Goal: Communication & Community: Answer question/provide support

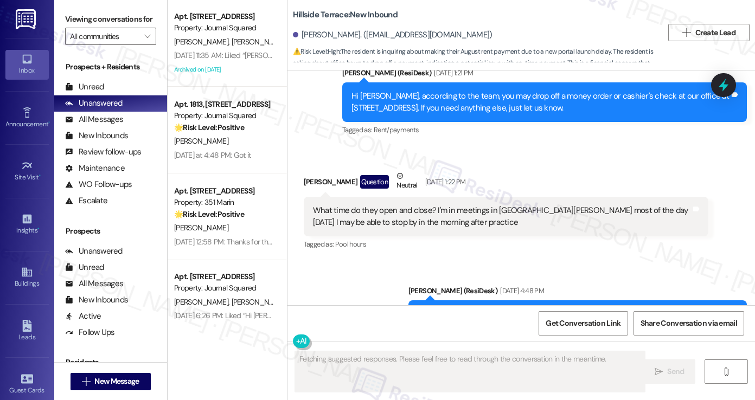
scroll to position [1356, 0]
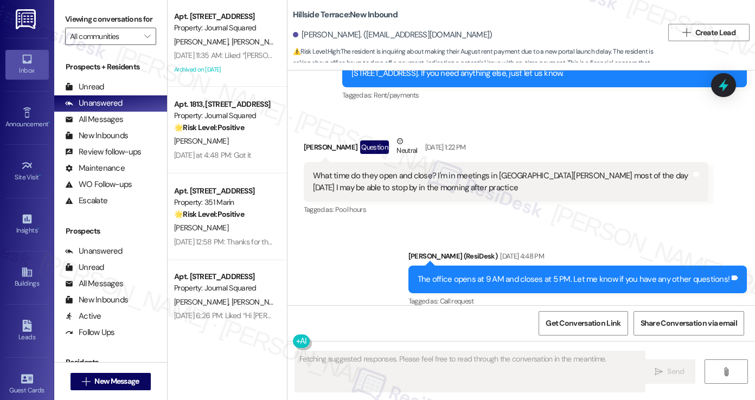
click at [484, 175] on div "What time do they open and close? I'm in meetings in [GEOGRAPHIC_DATA][PERSON_N…" at bounding box center [502, 181] width 378 height 23
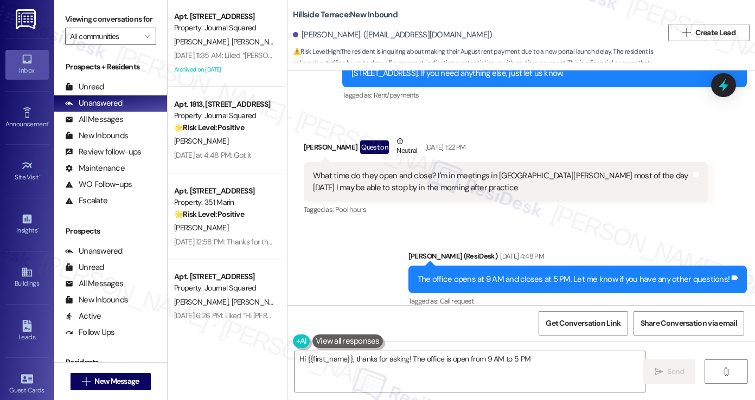
click at [510, 170] on div "What time do they open and close? I'm in meetings in [GEOGRAPHIC_DATA][PERSON_N…" at bounding box center [502, 181] width 378 height 23
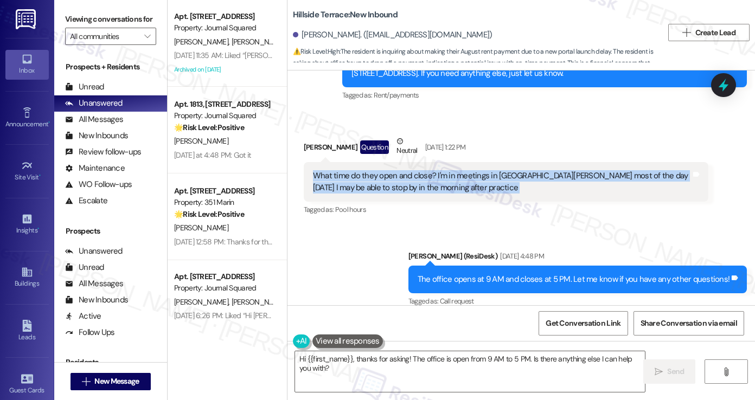
click at [510, 170] on div "What time do they open and close? I'm in meetings in [GEOGRAPHIC_DATA][PERSON_N…" at bounding box center [502, 181] width 378 height 23
click at [436, 360] on textarea "Hi {{first_name}}, thanks for asking! The office is open from 9 AM to 5 PM. Is …" at bounding box center [470, 371] width 350 height 41
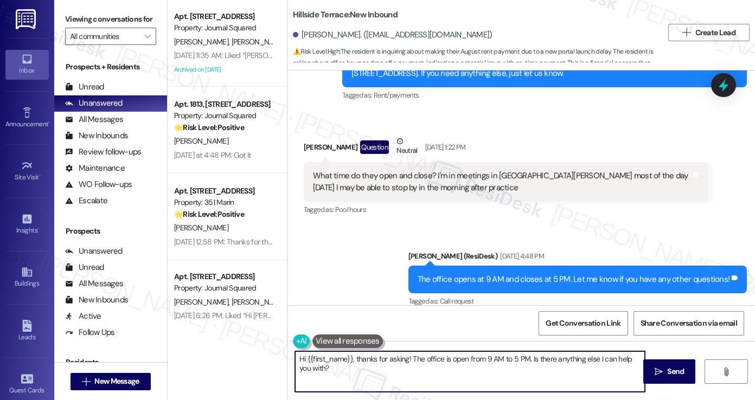
click at [436, 360] on textarea "Hi {{first_name}}, thanks for asking! The office is open from 9 AM to 5 PM. Is …" at bounding box center [470, 371] width 350 height 41
click at [396, 368] on textarea "Hi {{first_name}}, thanks for asking! The office is open from 9 AM to 5 PM. Is …" at bounding box center [470, 371] width 350 height 41
drag, startPoint x: 371, startPoint y: 370, endPoint x: 350, endPoint y: 361, distance: 22.6
click at [350, 361] on textarea "Hi {{first_name}}, thanks for asking! The office is open from 9 AM to 5 PM. Is …" at bounding box center [470, 371] width 350 height 41
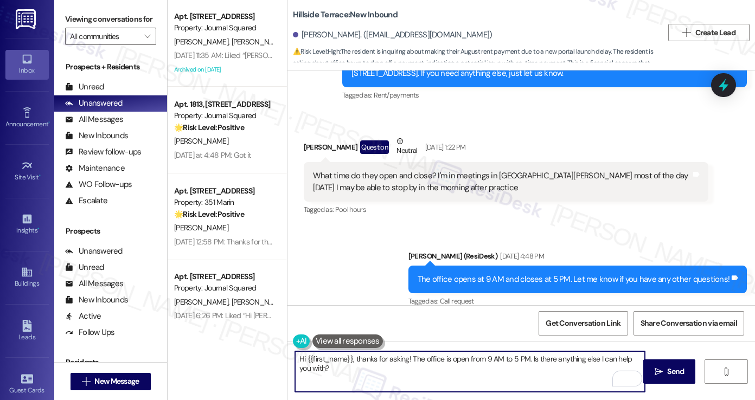
paste textarea "September's rent has now been posted as well. We are open until 5 PM if he can …"
click at [353, 359] on textarea "Hi {{first_name}}, September's rent has now been posted as well. We are open un…" at bounding box center [470, 371] width 350 height 41
drag, startPoint x: 364, startPoint y: 373, endPoint x: 351, endPoint y: 360, distance: 18.8
click at [351, 360] on textarea "Hi {{first_name}}, September's rent has now been posted as well. We are open un…" at bounding box center [470, 371] width 350 height 41
paste textarea "Please note that September’s rent has also been posted. If possible, you can dr…"
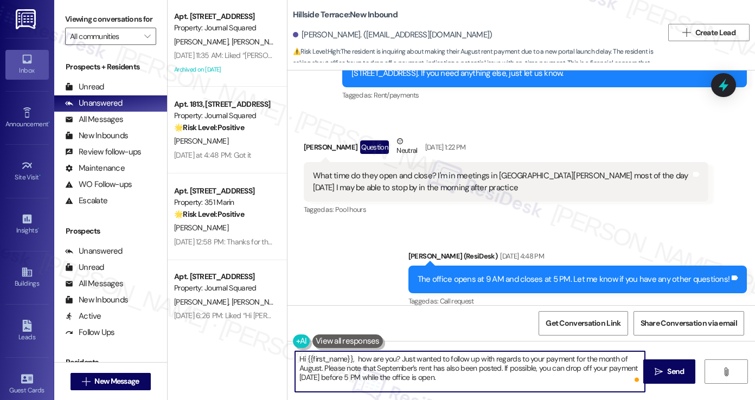
click at [345, 365] on textarea "Hi {{first_name}}, how are you? Just wanted to follow up with regards to your p…" at bounding box center [470, 371] width 350 height 41
click at [525, 370] on textarea "Hi {{first_name}}, how are you? Just wanted to follow up with regards to your p…" at bounding box center [470, 371] width 350 height 41
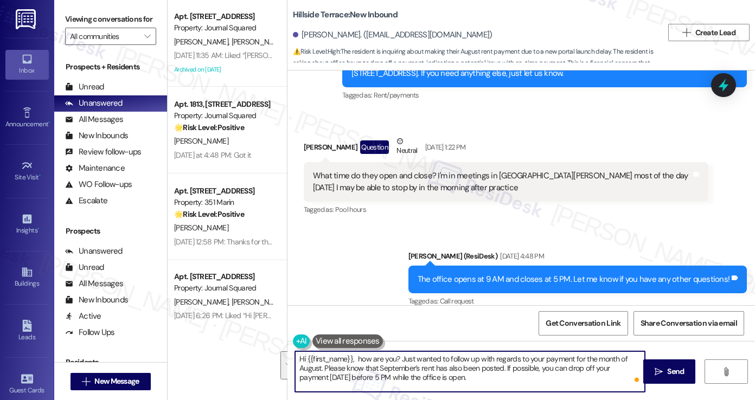
click at [518, 376] on textarea "Hi {{first_name}}, how are you? Just wanted to follow up with regards to your p…" at bounding box center [470, 371] width 350 height 41
click at [418, 368] on textarea "Hi {{first_name}}, how are you? Just wanted to follow up with regards to your p…" at bounding box center [470, 371] width 350 height 41
type textarea "Hi {{first_name}}, how are you? Just wanted to follow up with regards to your p…"
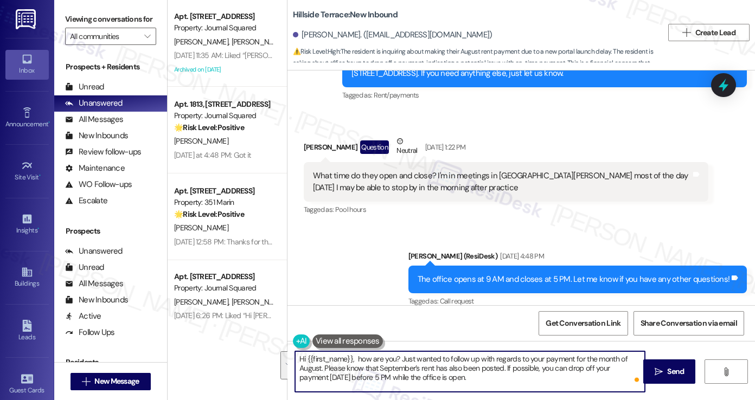
click at [449, 355] on textarea "Hi {{first_name}}, how are you? Just wanted to follow up with regards to your p…" at bounding box center [470, 371] width 350 height 41
click at [410, 364] on textarea "Hi {{first_name}}, how are you? Just wanted to follow up with regards to your p…" at bounding box center [470, 371] width 350 height 41
click at [412, 363] on textarea "Hi {{first_name}}, how are you? Just wanted to follow up with regards to your p…" at bounding box center [470, 371] width 350 height 41
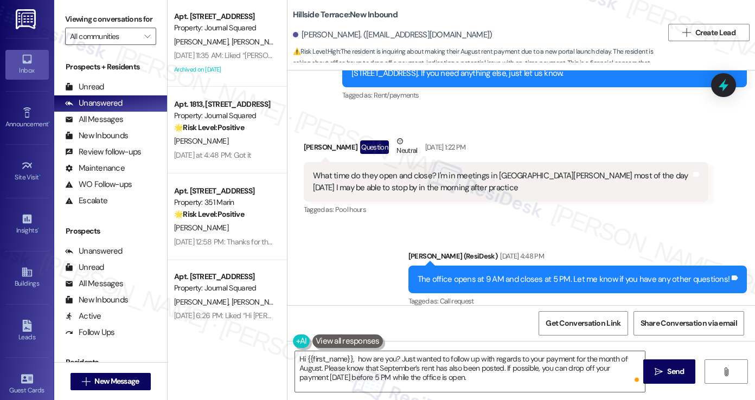
click at [454, 347] on div "Hi {{first_name}}, how are you? Just wanted to follow up with regards to your p…" at bounding box center [521, 381] width 468 height 81
click at [458, 375] on textarea "Hi {{first_name}}, how are you? Just wanted to follow up with regards to your p…" at bounding box center [470, 371] width 350 height 41
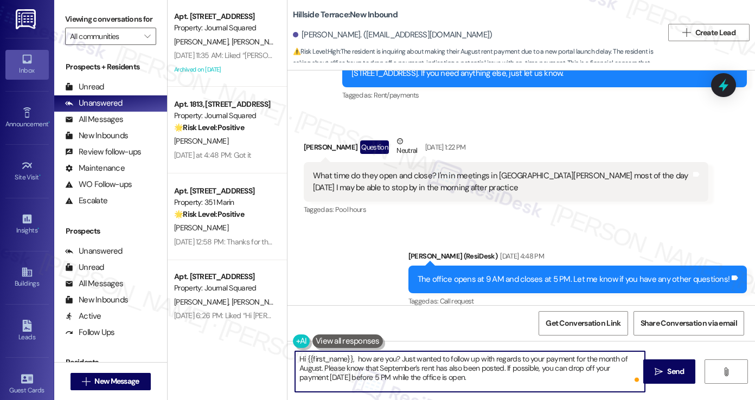
click at [459, 375] on textarea "Hi {{first_name}}, how are you? Just wanted to follow up with regards to your p…" at bounding box center [470, 371] width 350 height 41
click at [425, 308] on div "Get Conversation Link Share Conversation via email" at bounding box center [521, 323] width 468 height 36
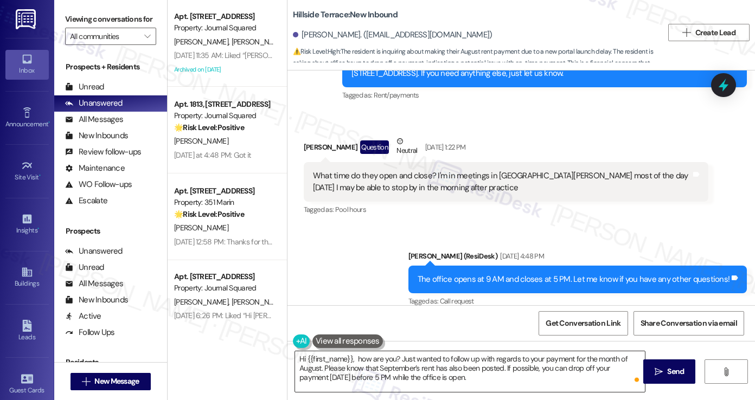
click at [456, 356] on textarea "Hi {{first_name}}, how are you? Just wanted to follow up with regards to your p…" at bounding box center [470, 371] width 350 height 41
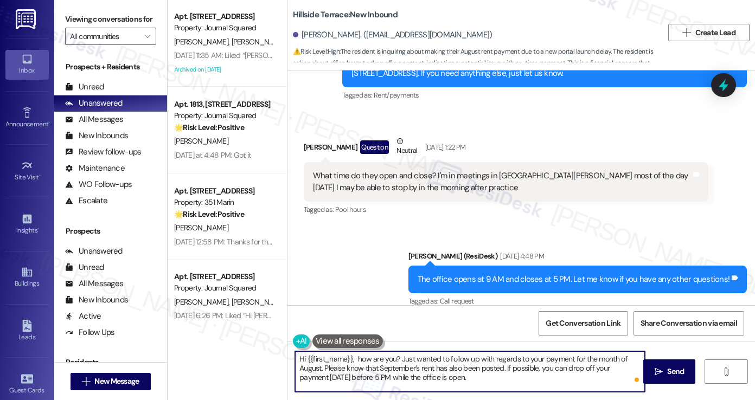
click at [456, 356] on textarea "Hi {{first_name}}, how are you? Just wanted to follow up with regards to your p…" at bounding box center [470, 371] width 350 height 41
click at [490, 305] on div "Get Conversation Link Share Conversation via email" at bounding box center [521, 323] width 468 height 36
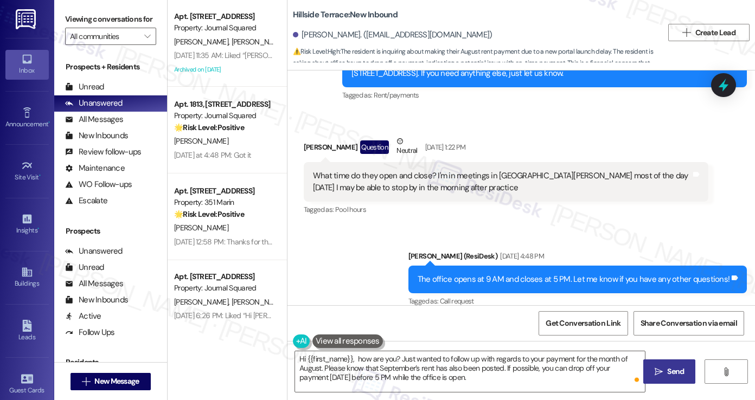
click at [656, 372] on icon "" at bounding box center [659, 372] width 8 height 9
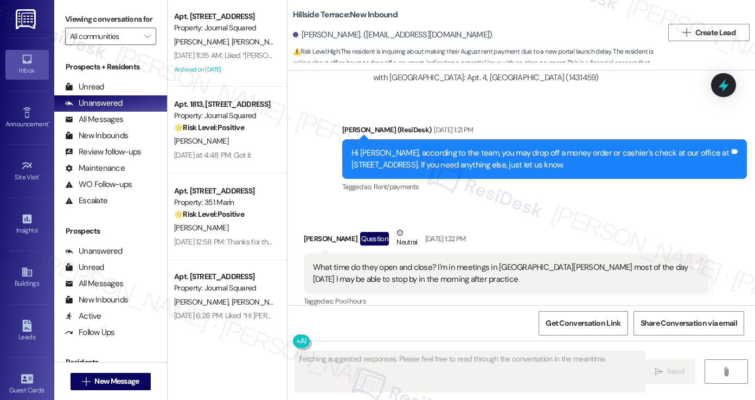
scroll to position [1471, 0]
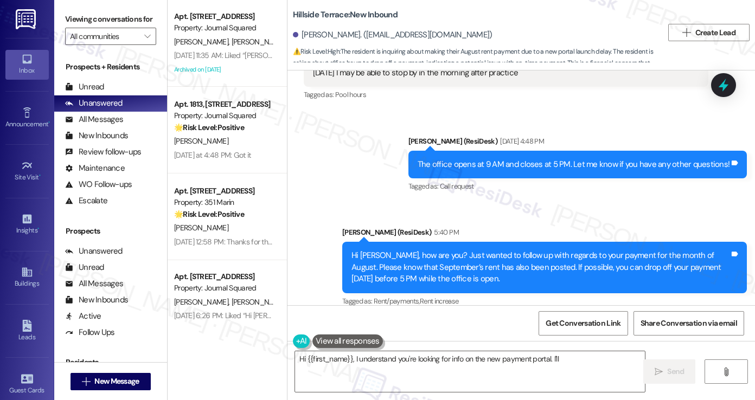
click at [452, 252] on div "Hi [PERSON_NAME], how are you? Just wanted to follow up with regards to your pa…" at bounding box center [540, 267] width 378 height 35
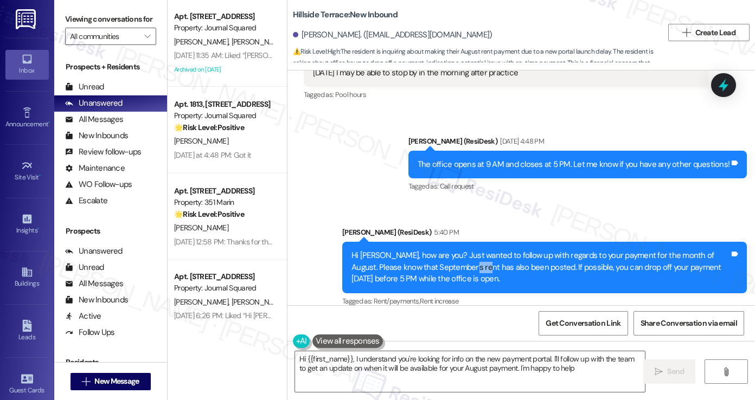
type textarea "Hi {{first_name}}, I understand you're looking for info on the new payment port…"
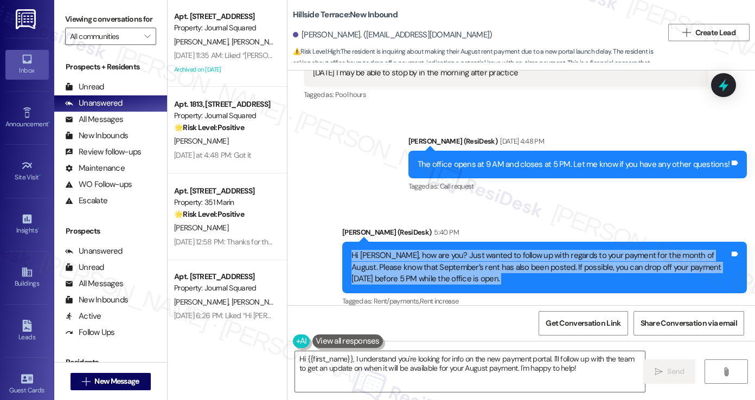
click at [452, 252] on div "Hi Justin, how are you? Just wanted to follow up with regards to your payment f…" at bounding box center [540, 267] width 378 height 35
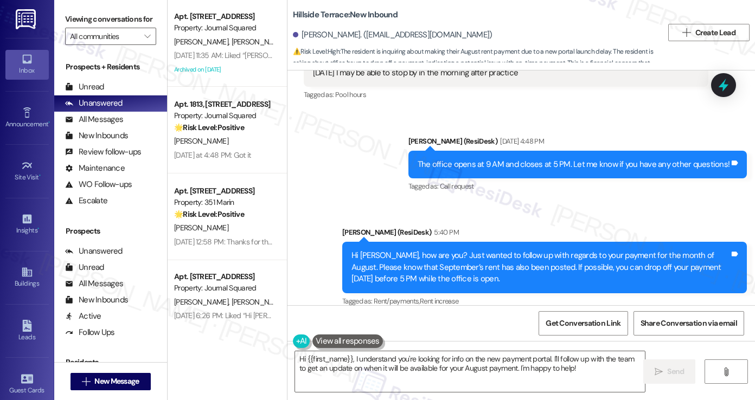
click at [498, 219] on div "Sent via SMS Sarah (ResiDesk) 5:40 PM Hi Justin, how are you? Just wanted to fo…" at bounding box center [544, 268] width 421 height 99
click at [491, 250] on div "Hi Justin, how are you? Just wanted to follow up with regards to your payment f…" at bounding box center [540, 267] width 378 height 35
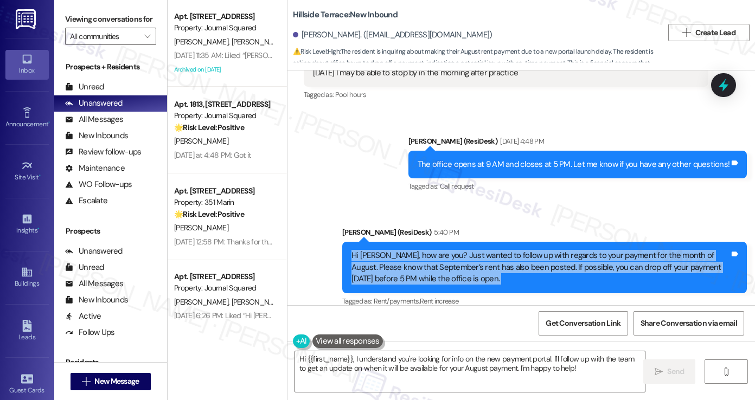
click at [491, 250] on div "Hi Justin, how are you? Just wanted to follow up with regards to your payment f…" at bounding box center [540, 267] width 378 height 35
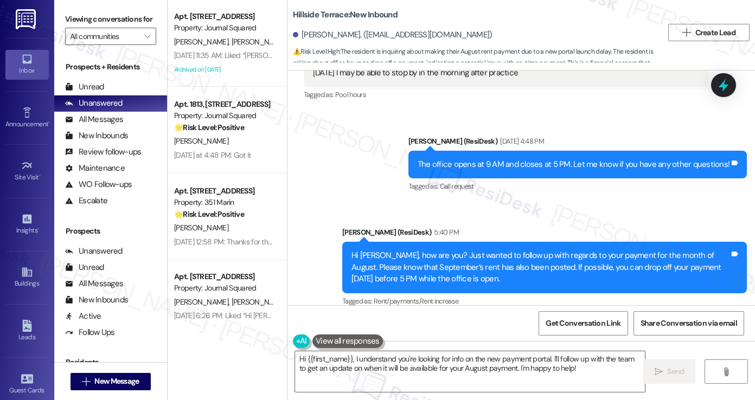
click at [531, 199] on div "Sent via SMS Sarah (ResiDesk) Aug 25, 2025 at 4:48 PM The office opens at 9 AM …" at bounding box center [521, 214] width 468 height 206
click at [507, 250] on div "Hi Justin, how are you? Just wanted to follow up with regards to your payment f…" at bounding box center [540, 267] width 378 height 35
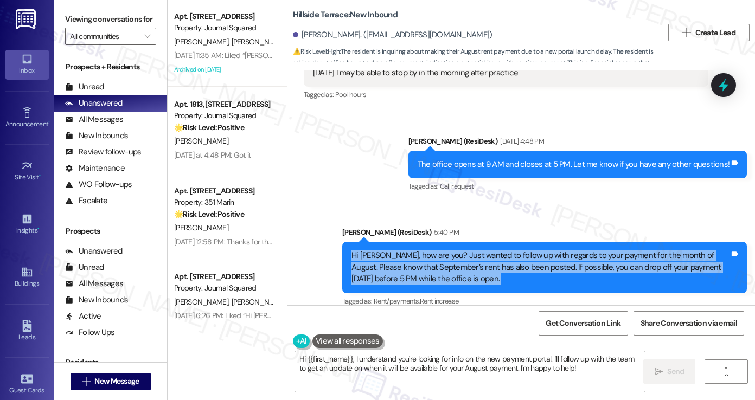
click at [507, 250] on div "Hi Justin, how are you? Just wanted to follow up with regards to your payment f…" at bounding box center [540, 267] width 378 height 35
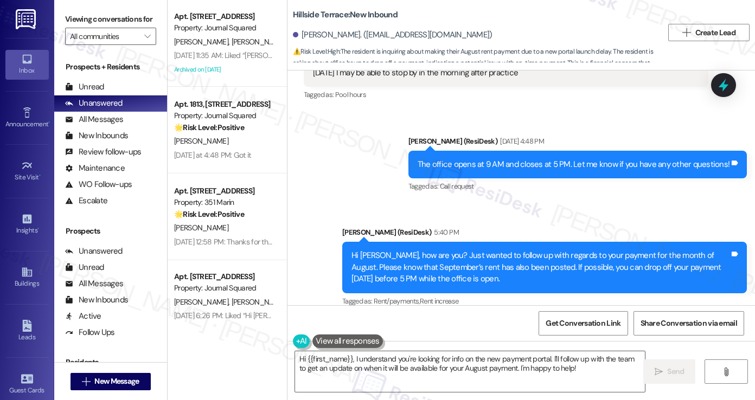
drag, startPoint x: 544, startPoint y: 210, endPoint x: 526, endPoint y: 245, distance: 38.6
click at [545, 219] on div "Sent via SMS Sarah (ResiDesk) 5:40 PM Hi Justin, how are you? Just wanted to fo…" at bounding box center [544, 268] width 421 height 99
click at [520, 257] on div "Hi Justin, how are you? Just wanted to follow up with regards to your payment f…" at bounding box center [540, 267] width 378 height 35
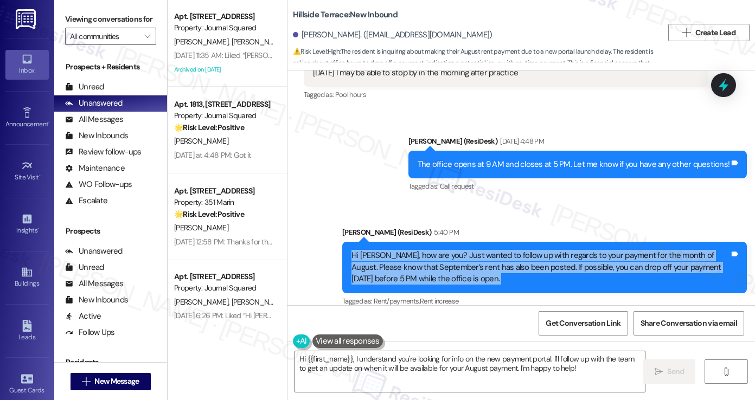
click at [520, 257] on div "Hi Justin, how are you? Just wanted to follow up with regards to your payment f…" at bounding box center [540, 267] width 378 height 35
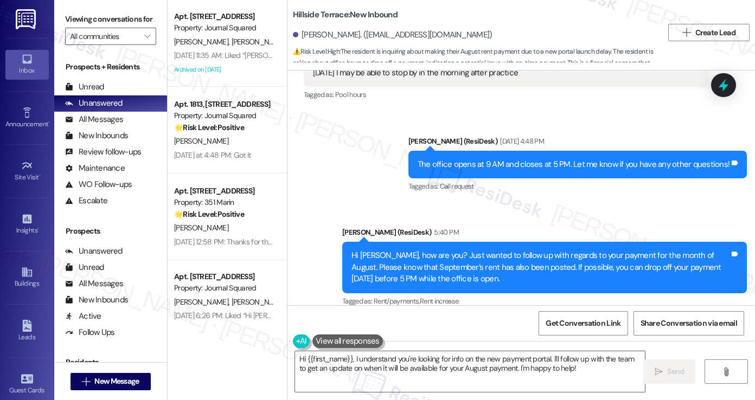
click at [539, 227] on div "Sarah (ResiDesk) 5:40 PM" at bounding box center [544, 234] width 405 height 15
click at [492, 262] on div "Hi Justin, how are you? Just wanted to follow up with regards to your payment f…" at bounding box center [540, 267] width 378 height 35
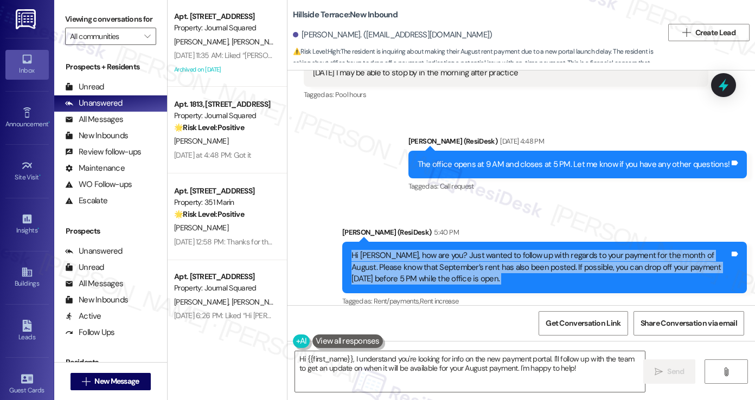
click at [492, 262] on div "Hi Justin, how are you? Just wanted to follow up with regards to your payment f…" at bounding box center [540, 267] width 378 height 35
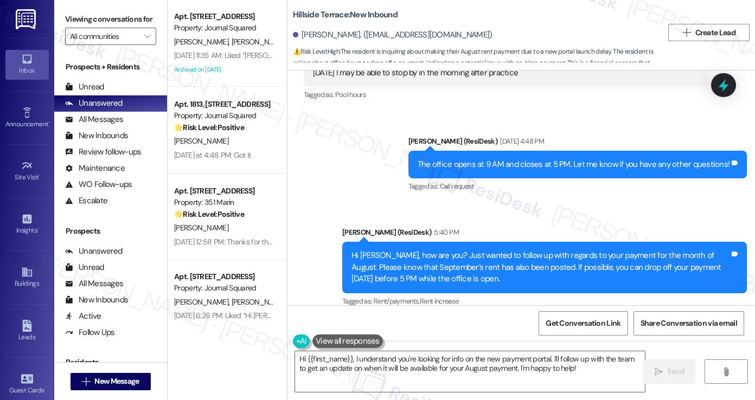
click at [501, 219] on div "Sent via SMS Sarah (ResiDesk) 5:40 PM Hi Justin, how are you? Just wanted to fo…" at bounding box center [544, 268] width 421 height 99
click at [494, 253] on div "Hi Justin, how are you? Just wanted to follow up with regards to your payment f…" at bounding box center [540, 267] width 378 height 35
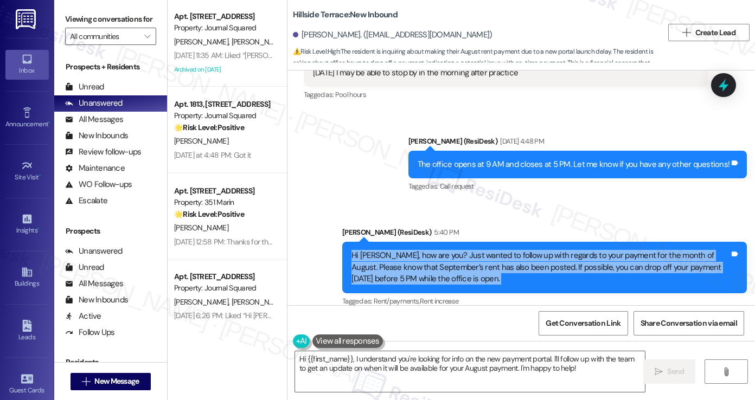
click at [494, 253] on div "Hi Justin, how are you? Just wanted to follow up with regards to your payment f…" at bounding box center [540, 267] width 378 height 35
